Goal: Task Accomplishment & Management: Complete application form

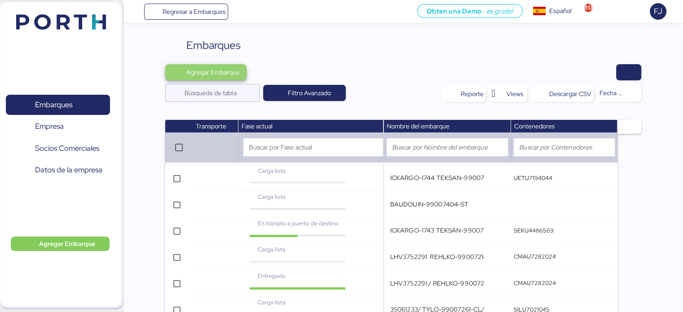
click at [213, 69] on span "Agregar Embarque" at bounding box center [212, 72] width 53 height 11
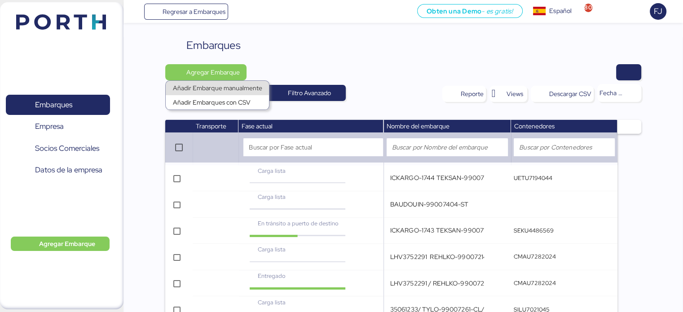
click at [214, 85] on div "Añadir Embarque manualmente" at bounding box center [217, 88] width 89 height 13
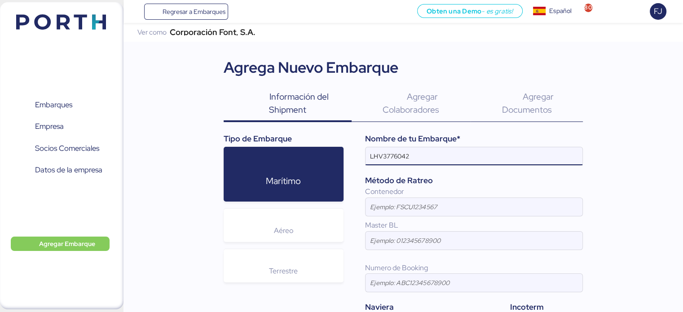
click at [428, 160] on input "LHV3776042" at bounding box center [474, 156] width 217 height 18
paste input "KOHLER-99007156-PAS"
type input "LHV3776042/ KOHLER-99007156-PAS"
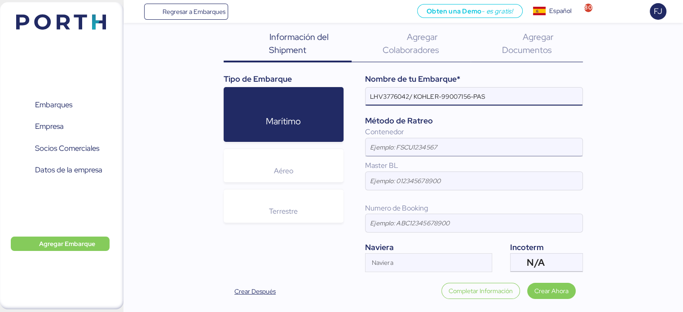
scroll to position [61, 0]
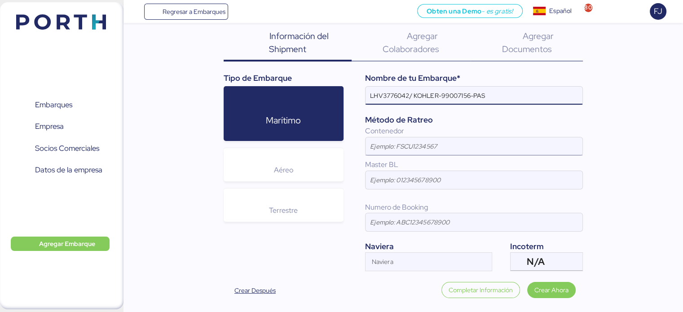
click at [399, 144] on input at bounding box center [474, 146] width 217 height 18
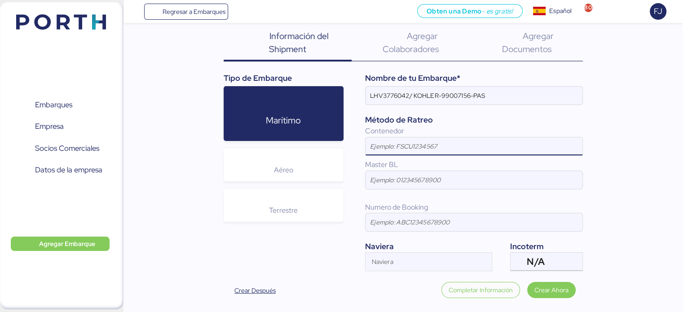
paste input "CMAU384730"
type input "CMAU384730"
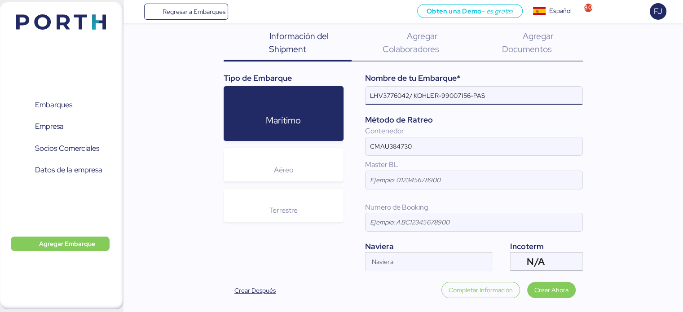
drag, startPoint x: 410, startPoint y: 93, endPoint x: 362, endPoint y: 99, distance: 48.5
click at [362, 99] on div "Nombre de tu Embarque* LHV3776042/ KOHLER-99007156-PAS Método de Ratreo Contene…" at bounding box center [463, 171] width 239 height 199
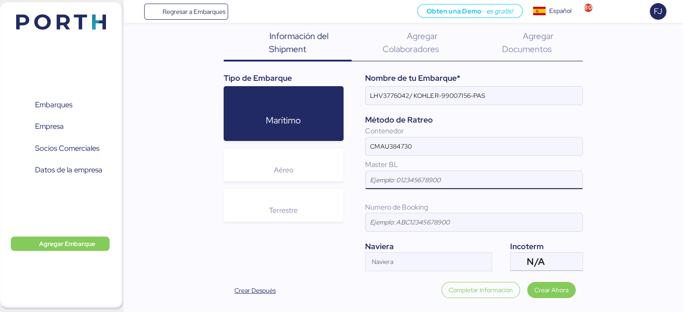
click at [408, 186] on input at bounding box center [474, 180] width 217 height 18
paste input "LHV3776042"
type input "LHV3776042"
click at [537, 293] on span "Crear Ahora" at bounding box center [552, 290] width 34 height 11
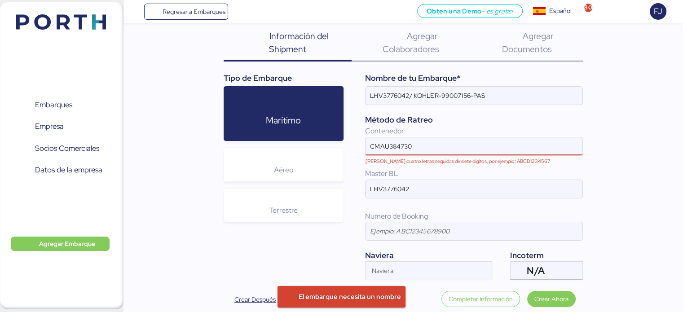
click at [374, 146] on input "CMAU384730" at bounding box center [465, 146] width 198 height 18
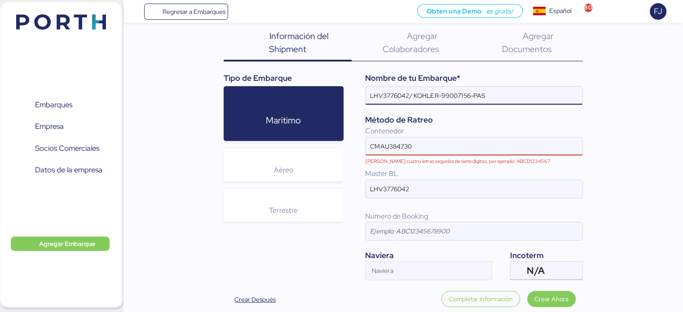
click at [408, 96] on input "LHV3776042/ KOHLER-99007156-PAS" at bounding box center [474, 96] width 217 height 18
type input "LHV3776042 / KOHLER-99007156-PAS"
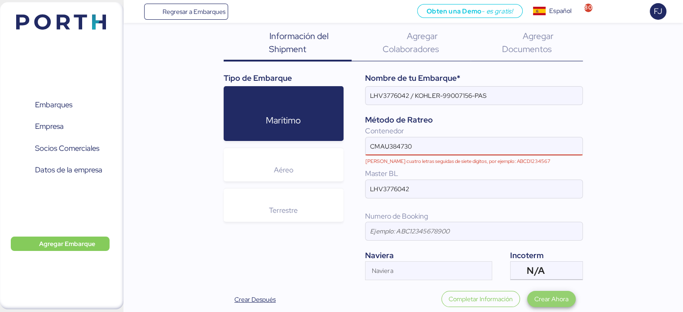
click at [549, 297] on span "Crear Ahora" at bounding box center [552, 299] width 34 height 11
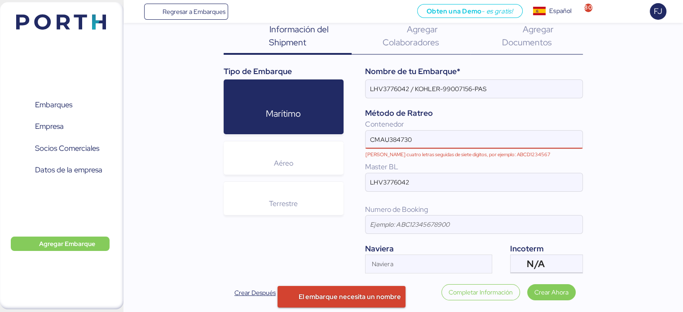
scroll to position [70, 0]
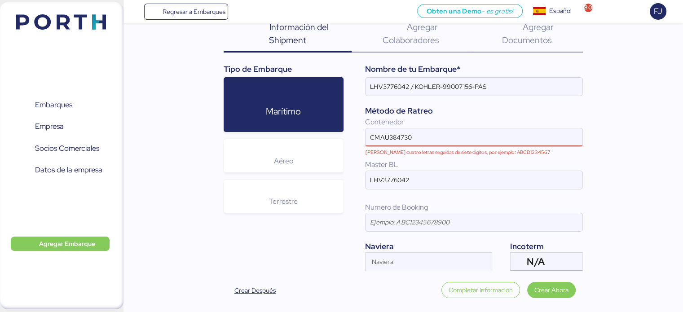
click at [393, 138] on input "CMAU384730" at bounding box center [465, 137] width 198 height 18
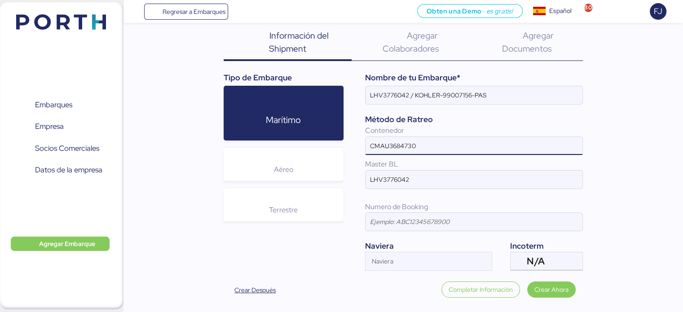
scroll to position [61, 0]
drag, startPoint x: 431, startPoint y: 152, endPoint x: 354, endPoint y: 152, distance: 76.8
click at [354, 152] on div "Nombre de tu Embarque* LHV3776042 / KOHLER-99007156-PAS Método de Ratreo Conten…" at bounding box center [463, 171] width 239 height 199
type input "CMAU3684730"
click at [556, 294] on span "Crear Ahora" at bounding box center [552, 290] width 34 height 11
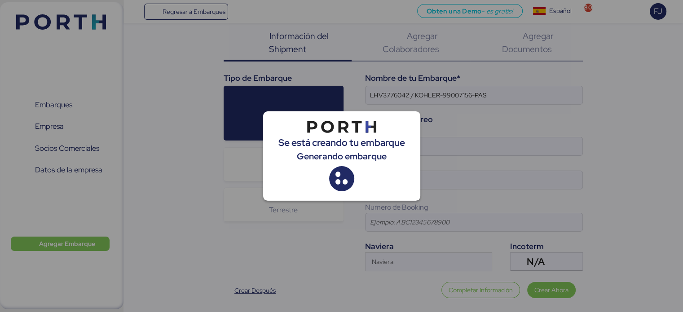
scroll to position [0, 0]
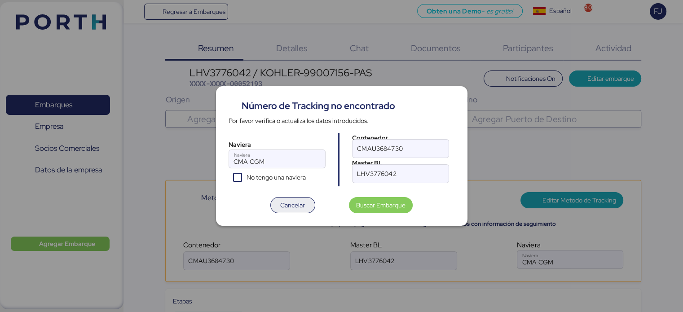
click at [291, 203] on span "Cancelar" at bounding box center [292, 205] width 25 height 11
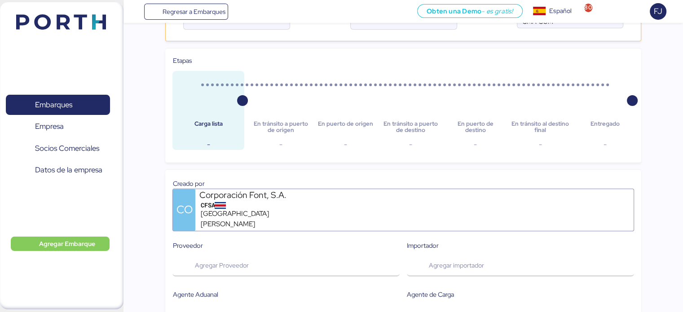
scroll to position [135, 0]
